Goal: Find specific page/section: Find specific page/section

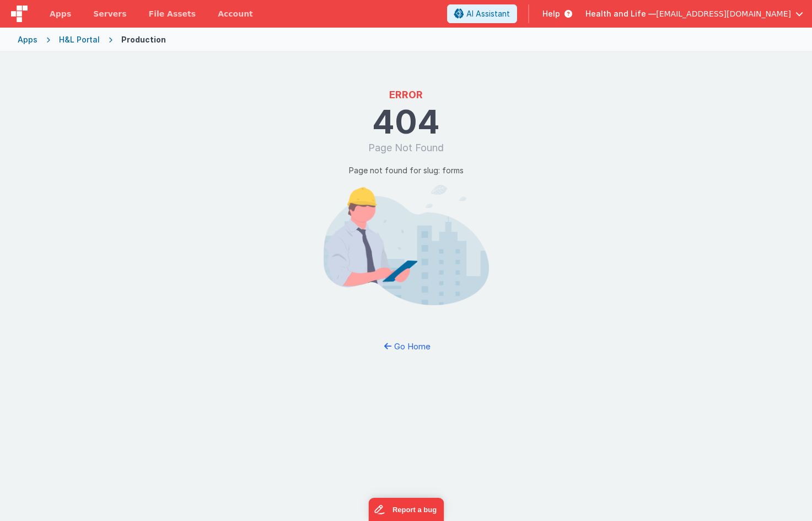
click at [73, 40] on div "H&L Portal" at bounding box center [79, 39] width 41 height 11
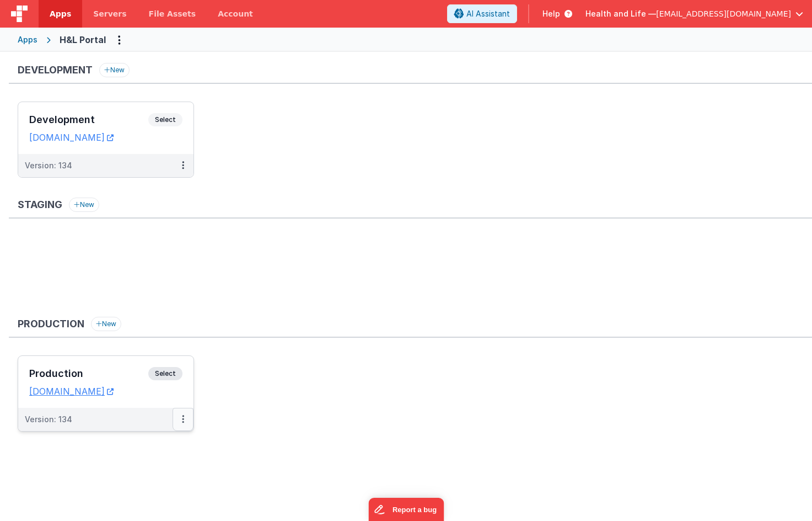
click at [179, 421] on button at bounding box center [183, 419] width 21 height 23
click at [302, 377] on div at bounding box center [406, 260] width 812 height 521
click at [90, 152] on div "Development Select URLs [DOMAIN_NAME]" at bounding box center [105, 128] width 175 height 52
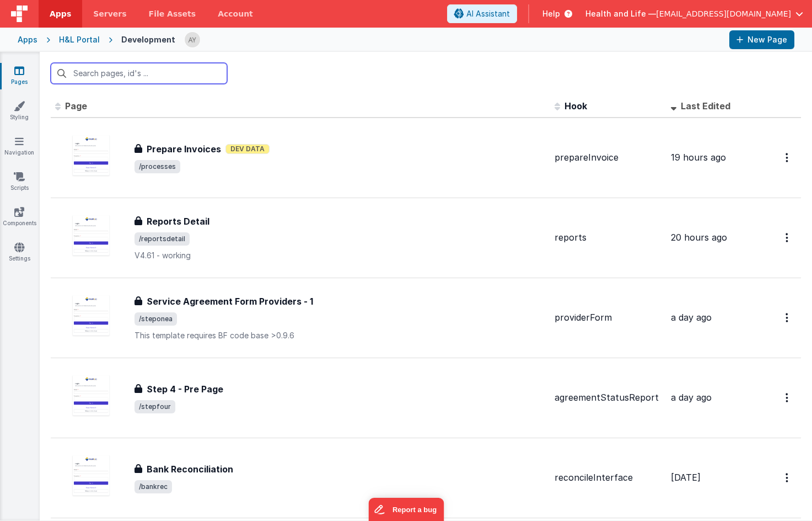
click at [182, 76] on input "text" at bounding box center [139, 73] width 176 height 21
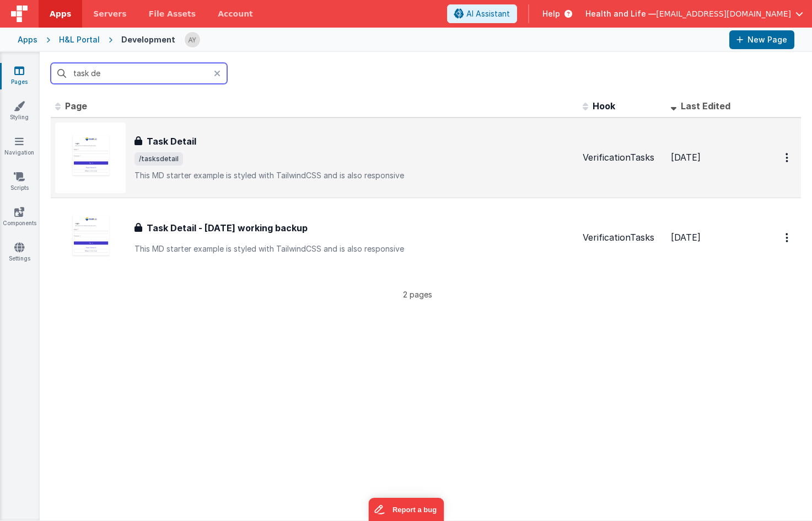
type input "task de"
click at [204, 141] on div "Task Detail" at bounding box center [355, 141] width 440 height 13
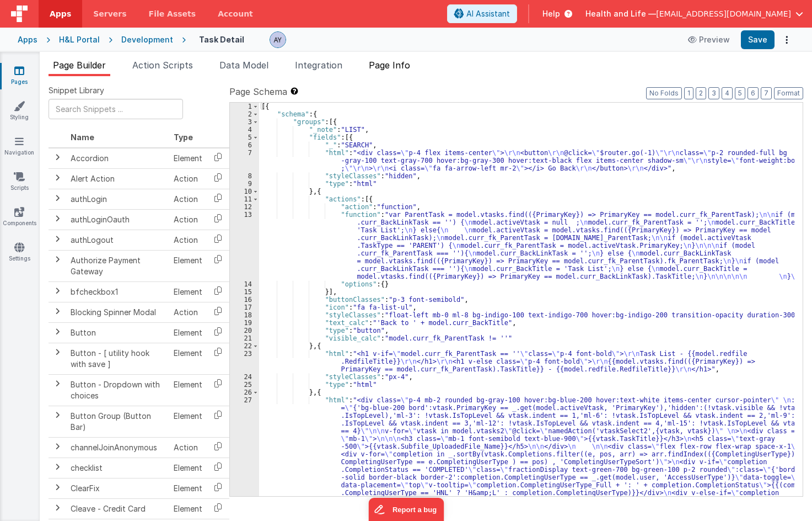
click at [415, 67] on li "Page Info" at bounding box center [390, 67] width 50 height 18
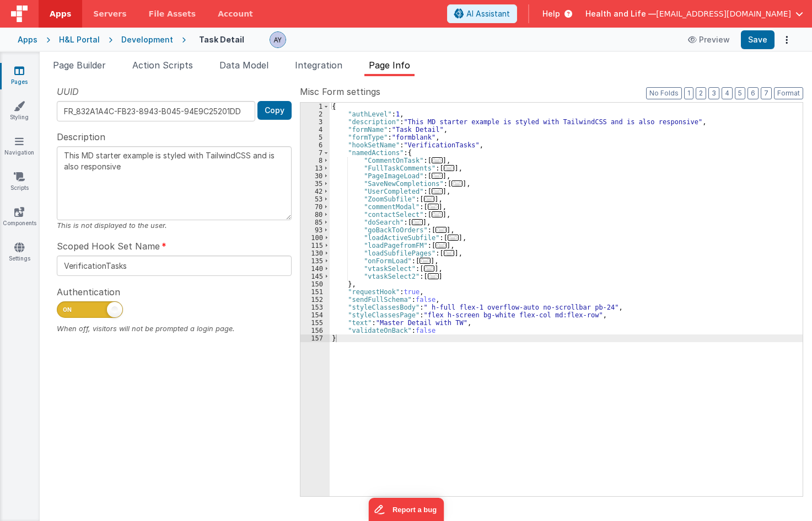
click at [387, 233] on div "{ "authLevel" : 1 , "description" : "This MD starter example is styled with Tai…" at bounding box center [566, 307] width 473 height 409
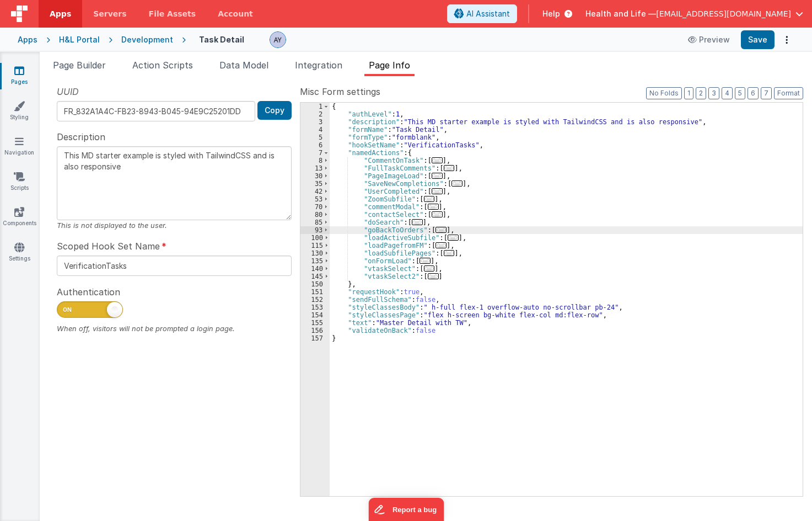
click at [78, 73] on li "Page Builder" at bounding box center [80, 67] width 62 height 18
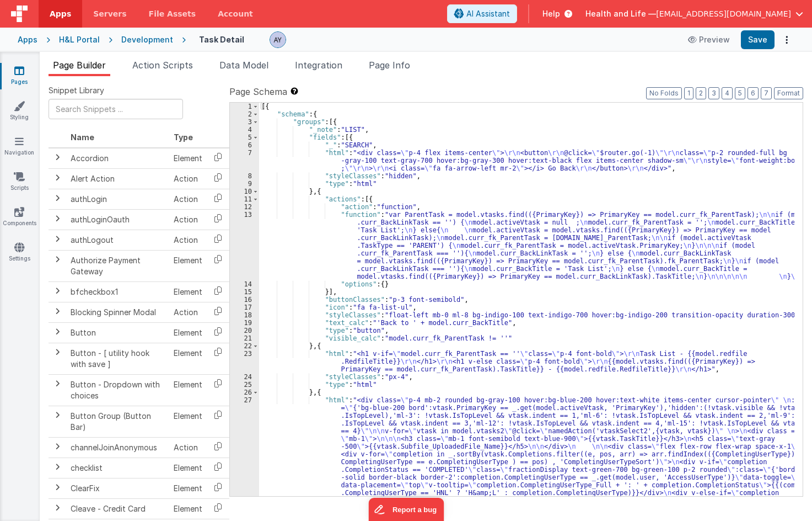
click at [397, 189] on div "[{ "schema" : { "groups" : [{ "_note" : "LIST" , "fields" : [{ "_" : "SEARCH" ,…" at bounding box center [527, 388] width 536 height 571
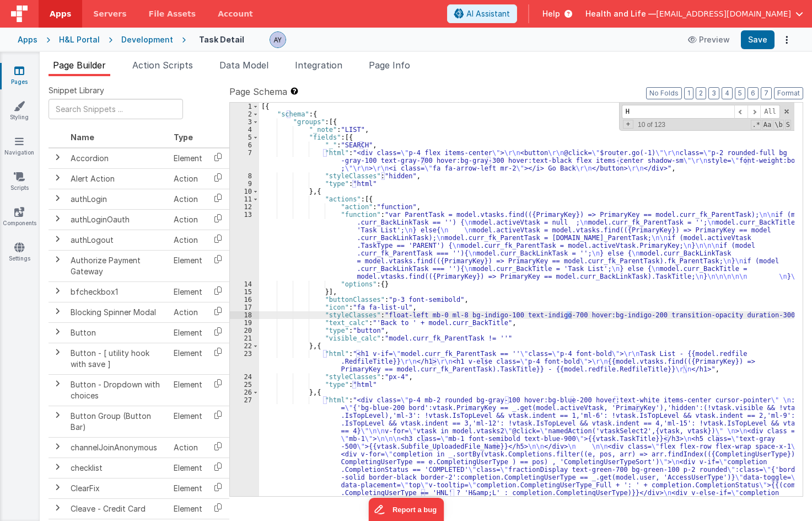
type input "H"
